Goal: Navigation & Orientation: Find specific page/section

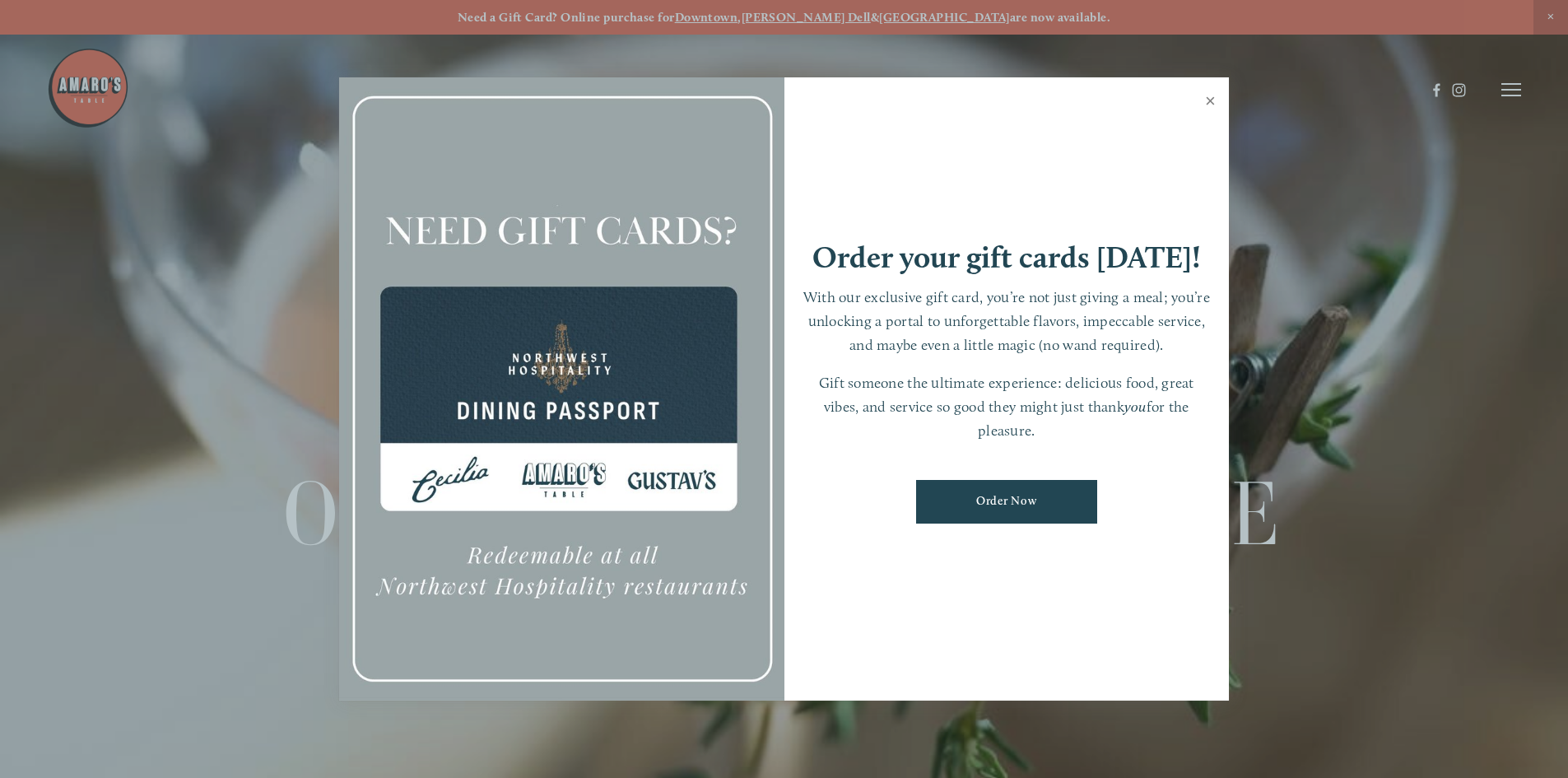
click at [1213, 100] on link "Close" at bounding box center [1210, 103] width 32 height 46
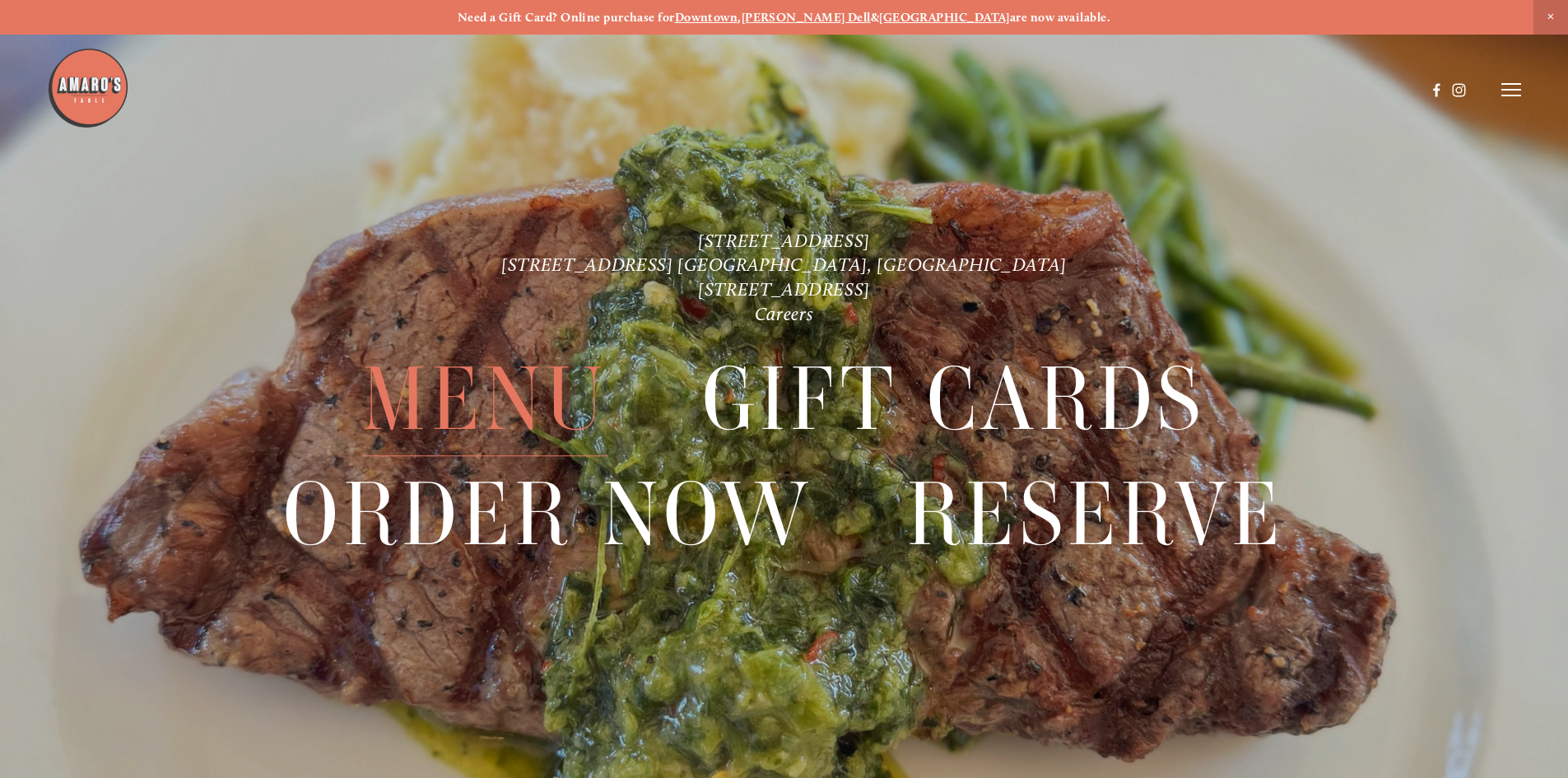
click at [418, 403] on span "Menu" at bounding box center [485, 400] width 246 height 114
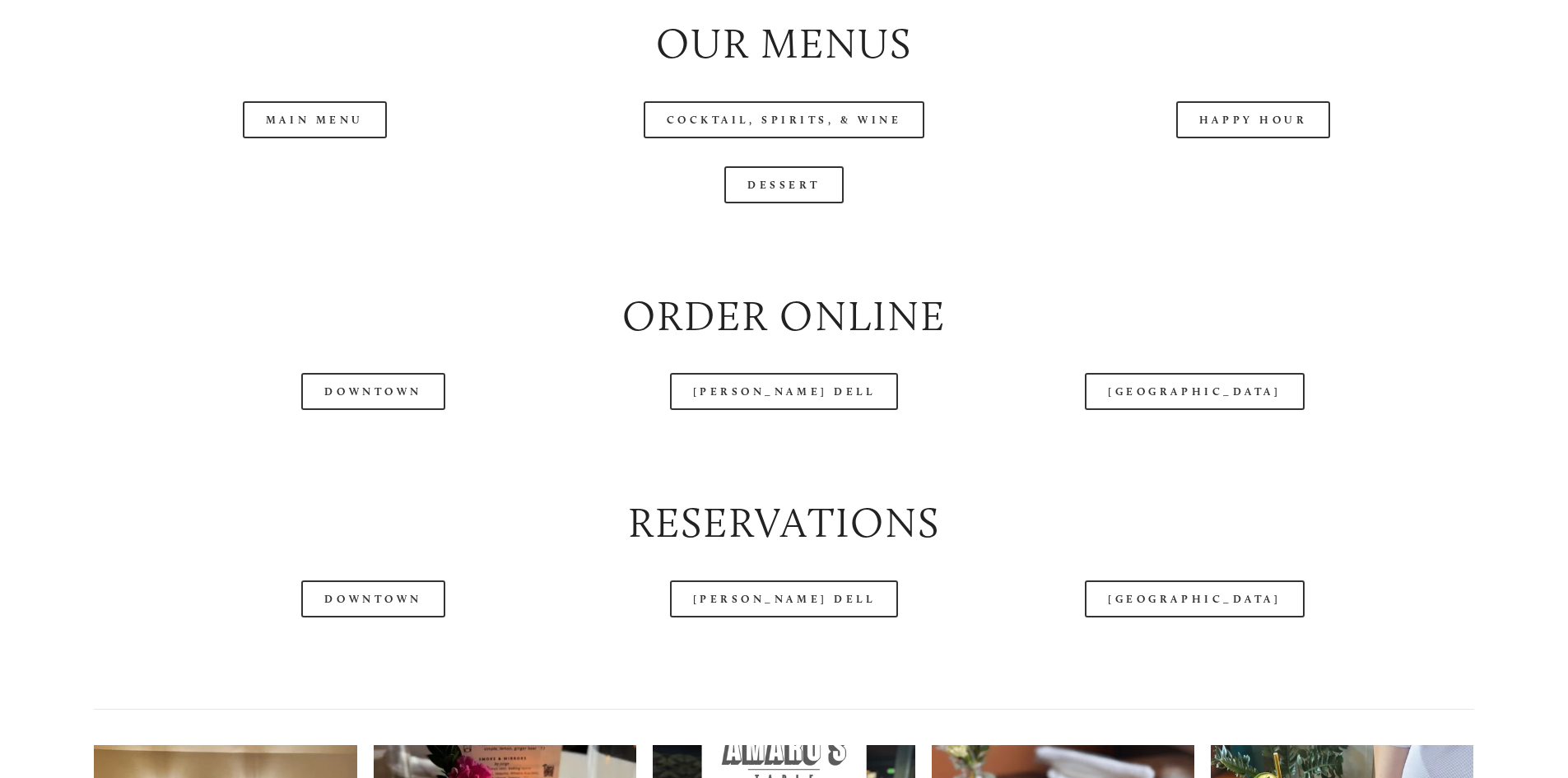
scroll to position [1975, 0]
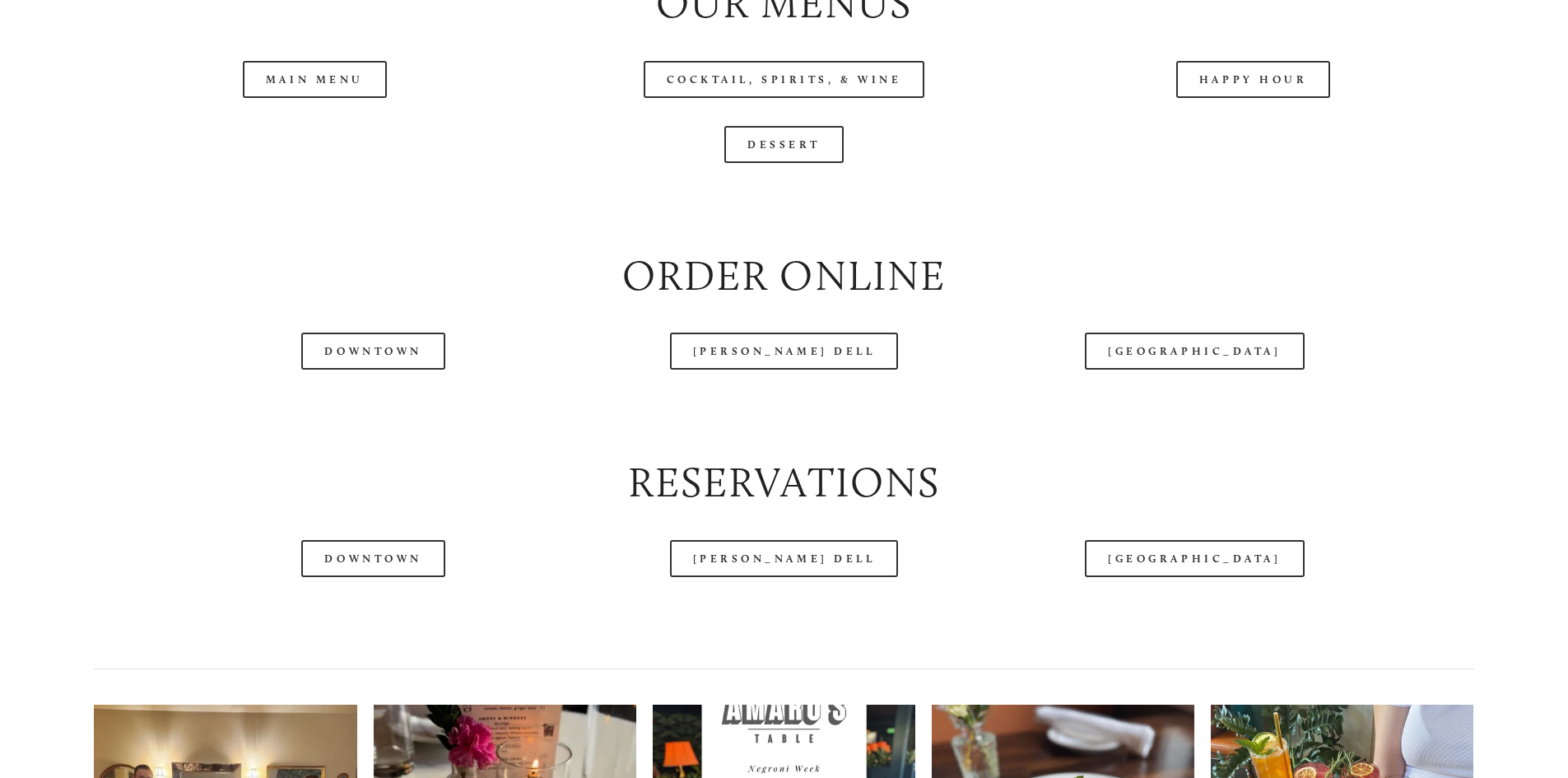
click at [269, 129] on header "Menu Order Now Visit Gallery 0" at bounding box center [784, 49] width 1474 height 180
click at [278, 131] on header "Menu Order Now Visit Gallery 0" at bounding box center [784, 49] width 1474 height 180
click at [278, 134] on header "Menu Order Now Visit Gallery 0" at bounding box center [784, 49] width 1474 height 180
click at [281, 135] on header "Menu Order Now Visit Gallery 0" at bounding box center [784, 49] width 1474 height 180
click at [300, 98] on link "Main Menu" at bounding box center [314, 79] width 144 height 37
